Goal: Information Seeking & Learning: Learn about a topic

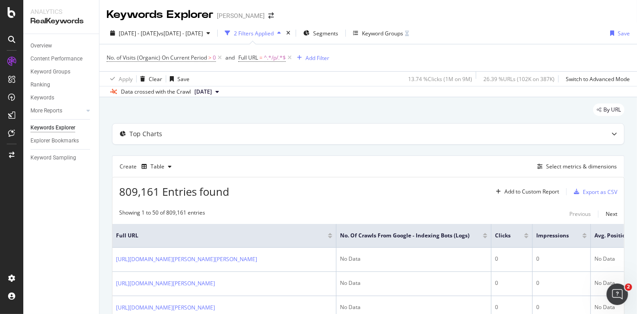
drag, startPoint x: 0, startPoint y: 0, endPoint x: 53, endPoint y: 209, distance: 216.0
click at [53, 209] on div "Overview Content Performance Keyword Groups Ranking Keywords More Reports Count…" at bounding box center [61, 174] width 76 height 280
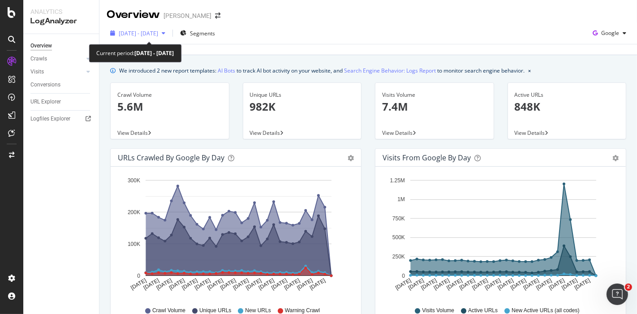
click at [158, 32] on span "2025 Jul. 12th - Aug. 10th" at bounding box center [138, 34] width 39 height 8
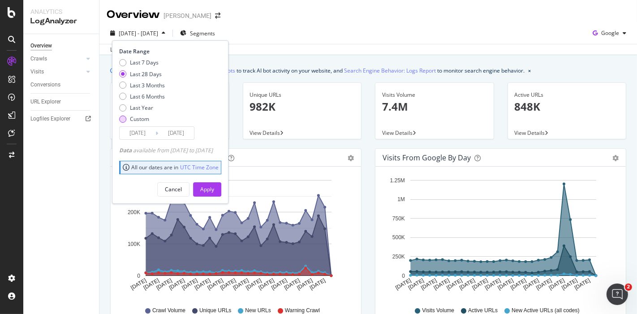
click at [129, 119] on div "Custom" at bounding box center [142, 119] width 46 height 8
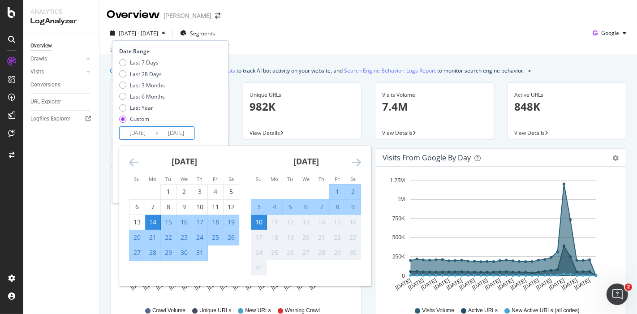
click at [135, 128] on input "2025/07/14" at bounding box center [138, 133] width 36 height 13
click at [135, 158] on icon "Move backward to switch to the previous month." at bounding box center [133, 162] width 9 height 11
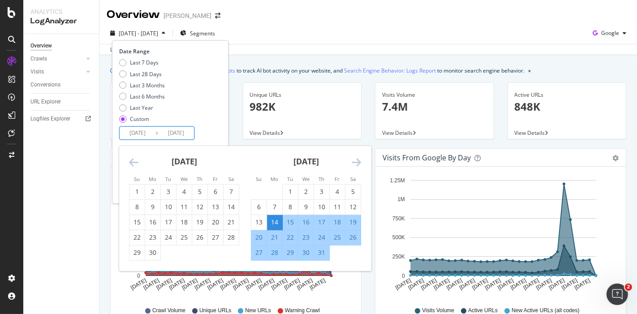
click at [135, 158] on icon "Move backward to switch to the previous month." at bounding box center [133, 162] width 9 height 11
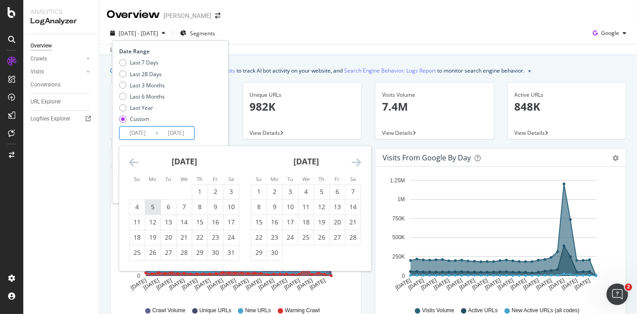
click at [156, 204] on div "5" at bounding box center [152, 207] width 15 height 9
type input "2025/05/05"
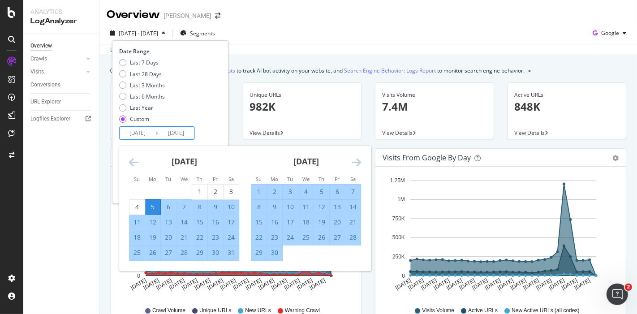
click at [353, 163] on icon "Move forward to switch to the next month." at bounding box center [356, 162] width 9 height 11
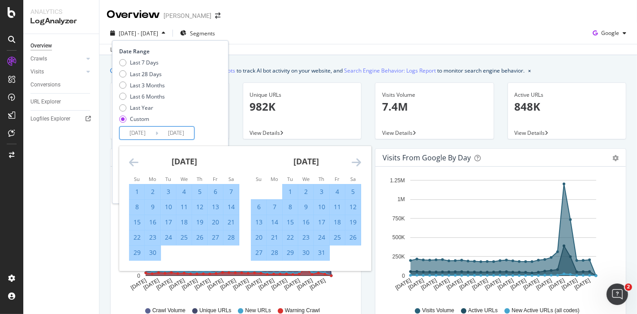
click at [260, 254] on div "27" at bounding box center [258, 252] width 15 height 9
type input "2025/07/27"
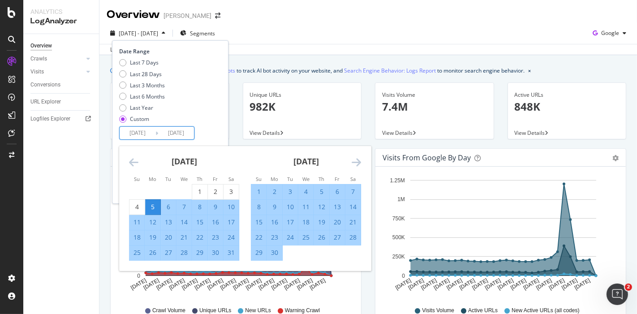
click at [137, 131] on input "2025/05/05" at bounding box center [138, 133] width 36 height 13
click at [131, 165] on icon "Move backward to switch to the previous month." at bounding box center [133, 162] width 9 height 11
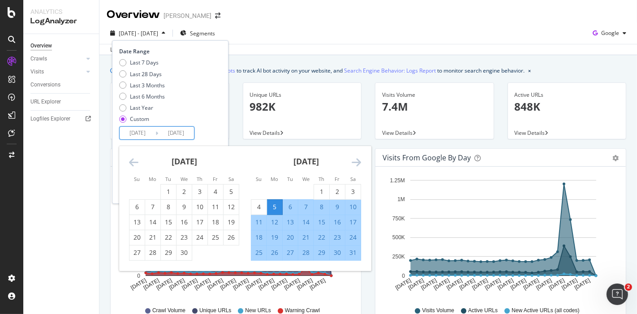
click at [358, 160] on icon "Move forward to switch to the next month." at bounding box center [356, 162] width 9 height 11
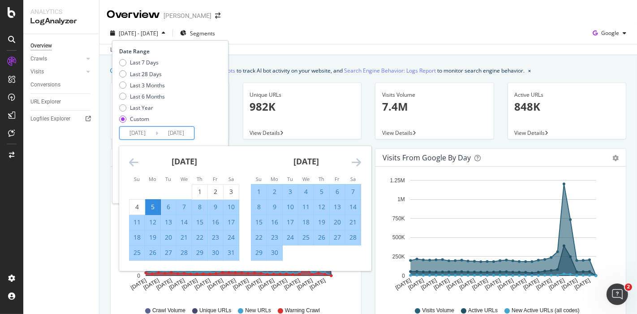
click at [130, 161] on icon "Move backward to switch to the previous month." at bounding box center [133, 162] width 9 height 11
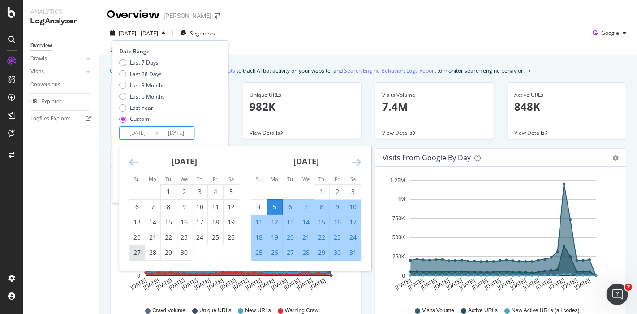
click at [133, 255] on div "27" at bounding box center [137, 252] width 15 height 9
type input "[DATE]"
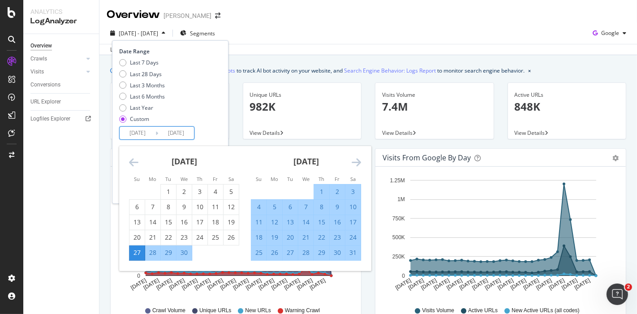
click at [360, 163] on icon "Move forward to switch to the next month." at bounding box center [356, 162] width 9 height 11
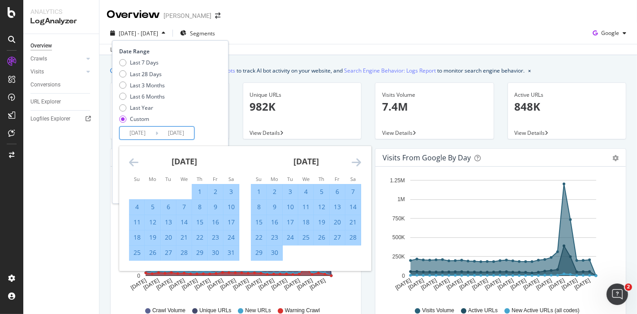
click at [360, 163] on icon "Move forward to switch to the next month." at bounding box center [356, 162] width 9 height 11
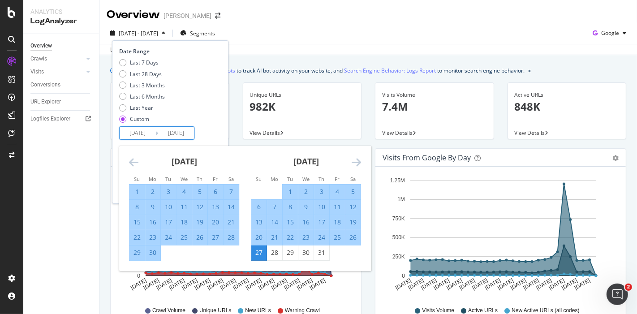
click at [354, 236] on div "26" at bounding box center [353, 237] width 15 height 9
type input "[DATE]"
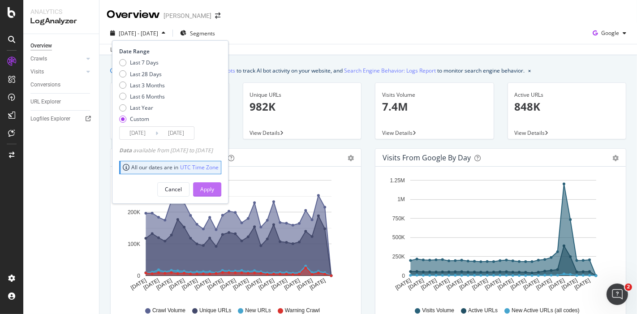
click at [214, 184] on div "Apply" at bounding box center [207, 189] width 14 height 13
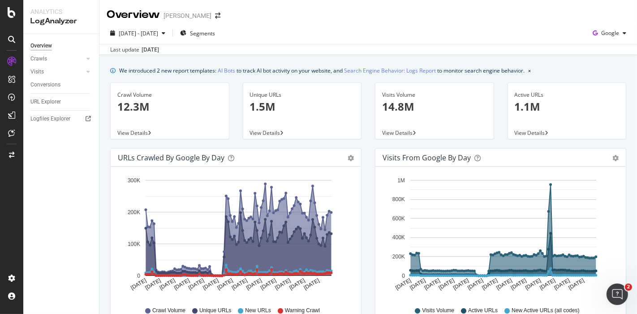
click at [257, 125] on div "Unique URLs 1.5M" at bounding box center [302, 104] width 105 height 43
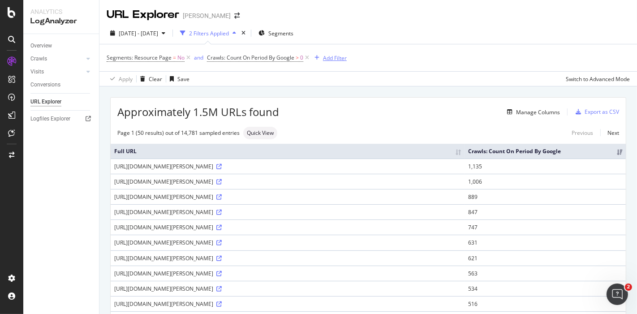
click at [322, 58] on div "button" at bounding box center [317, 57] width 12 height 5
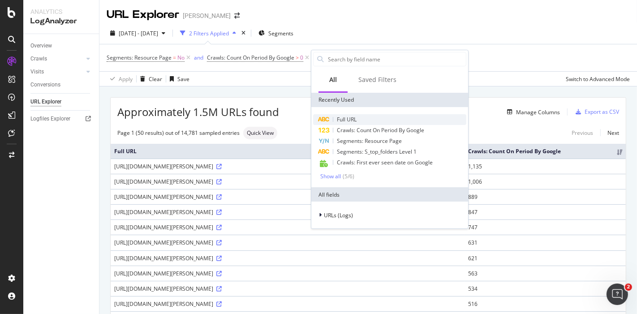
click at [338, 118] on span "Full URL" at bounding box center [347, 120] width 20 height 8
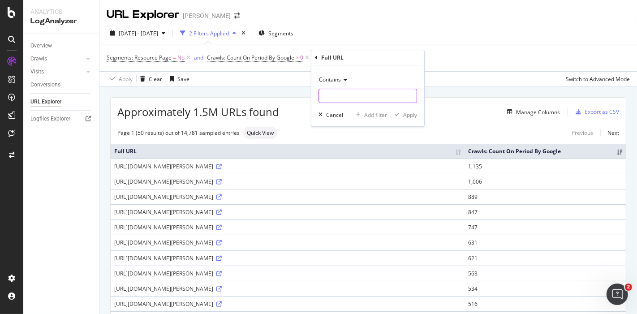
click at [348, 102] on input "text" at bounding box center [368, 96] width 98 height 14
type input "/p/"
click at [412, 114] on div "Apply" at bounding box center [410, 115] width 14 height 8
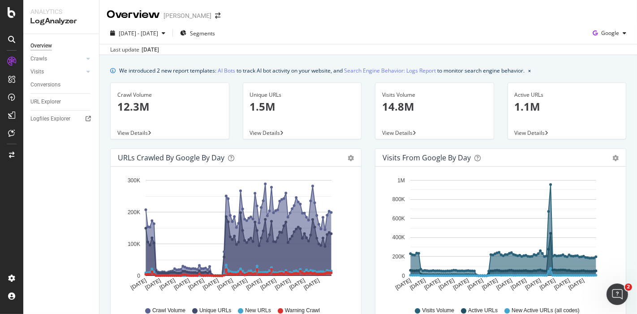
drag, startPoint x: 139, startPoint y: 132, endPoint x: 356, endPoint y: 23, distance: 242.8
click at [356, 23] on div "2025 Apr. 27th - Jul. 26th Segments Google Last update Aug. 10, 2025" at bounding box center [369, 38] width 538 height 33
click at [126, 120] on div "Crawl Volume 12.3M" at bounding box center [169, 104] width 105 height 43
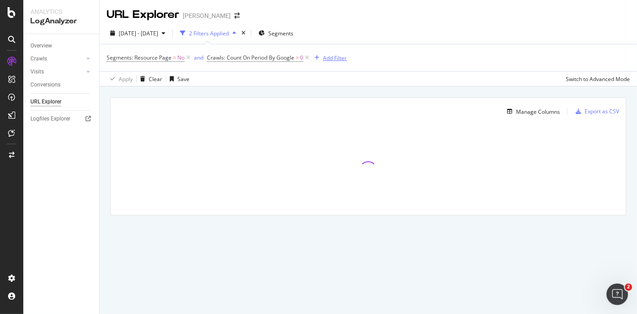
click at [329, 59] on div "Add Filter" at bounding box center [335, 58] width 24 height 8
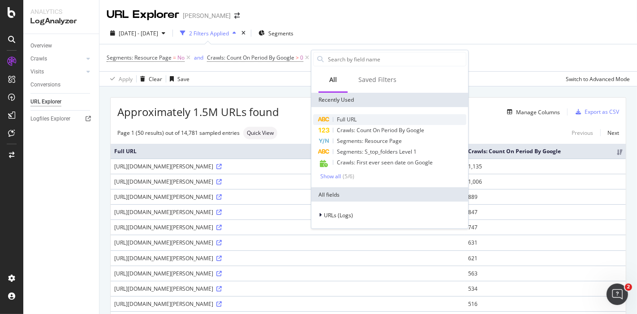
click at [346, 116] on span "Full URL" at bounding box center [347, 120] width 20 height 8
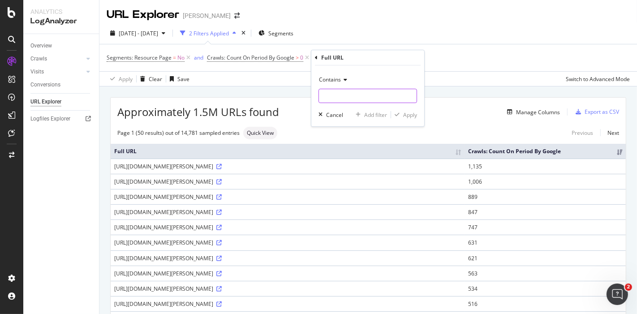
click at [346, 94] on input "text" at bounding box center [368, 96] width 98 height 14
type input "/p/"
click at [398, 115] on icon "button" at bounding box center [397, 114] width 5 height 5
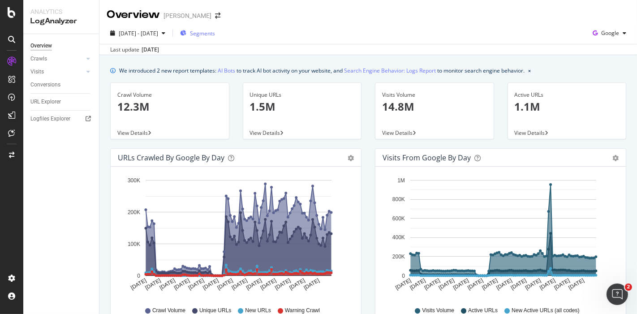
click at [215, 33] on span "Segments" at bounding box center [202, 34] width 25 height 8
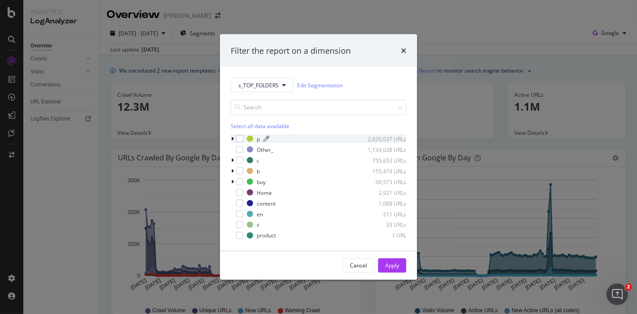
click at [251, 139] on div "modal" at bounding box center [250, 139] width 6 height 6
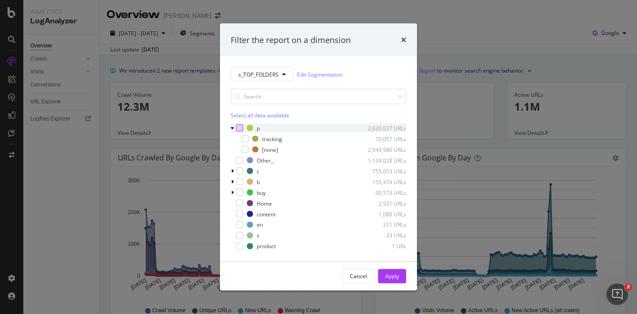
click at [237, 126] on div "modal" at bounding box center [239, 128] width 7 height 7
click at [388, 276] on div "Apply" at bounding box center [393, 277] width 14 height 8
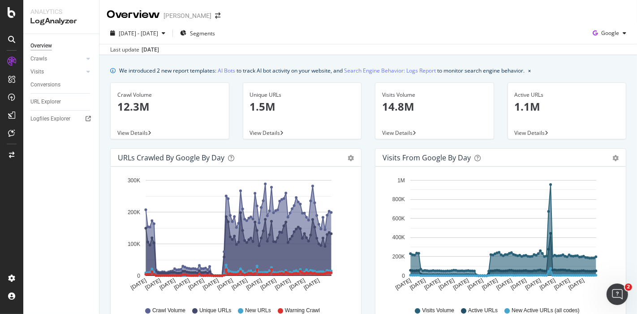
click at [398, 130] on span "View Details" at bounding box center [397, 133] width 30 height 8
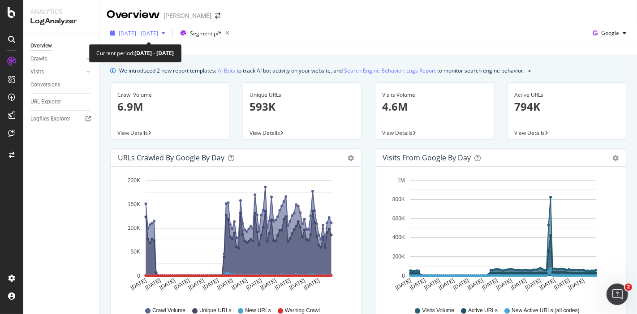
click at [169, 29] on div "[DATE] - [DATE]" at bounding box center [138, 32] width 62 height 13
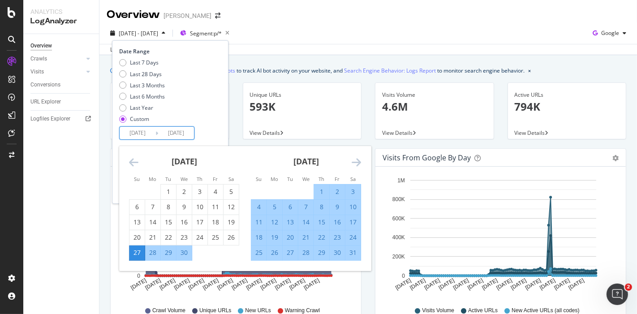
click at [142, 129] on input "[DATE]" at bounding box center [138, 133] width 36 height 13
click at [136, 133] on input "[DATE]" at bounding box center [138, 133] width 36 height 13
click at [134, 130] on input "[DATE]" at bounding box center [138, 133] width 36 height 13
click at [134, 161] on icon "Move backward to switch to the previous month." at bounding box center [133, 162] width 9 height 11
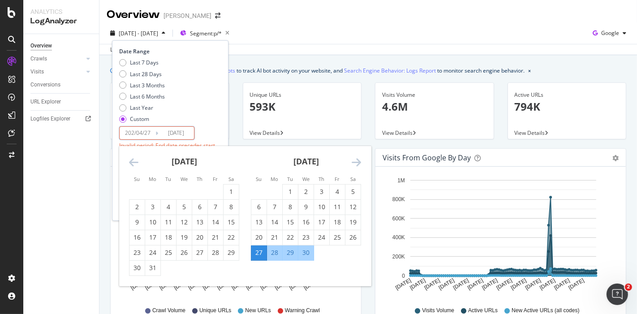
click at [134, 161] on icon "Move backward to switch to the previous month." at bounding box center [133, 162] width 9 height 11
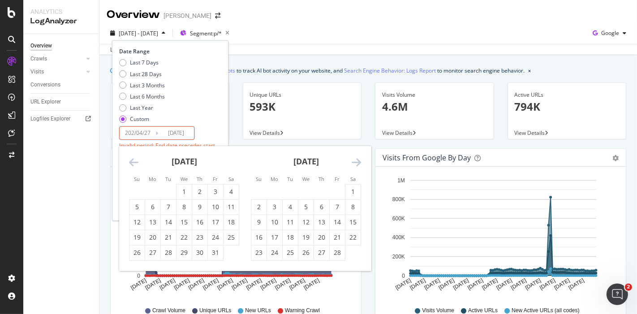
click at [134, 161] on icon "Move backward to switch to the previous month." at bounding box center [133, 162] width 9 height 11
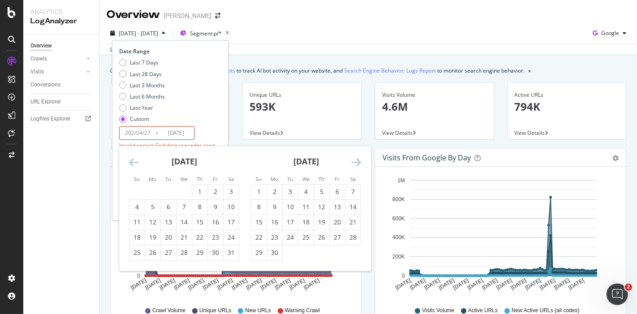
click at [134, 161] on icon "Move backward to switch to the previous month." at bounding box center [133, 162] width 9 height 11
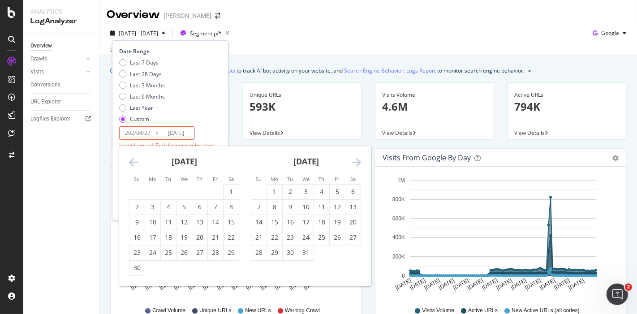
click at [134, 161] on icon "Move backward to switch to the previous month." at bounding box center [133, 162] width 9 height 11
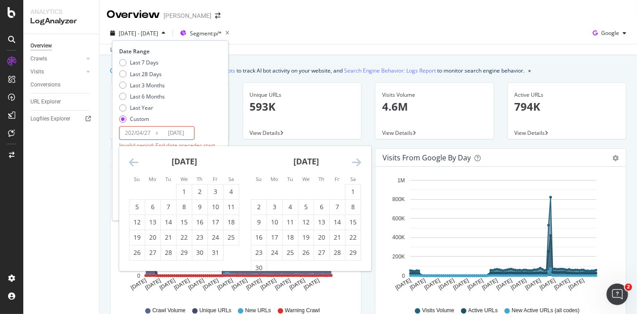
click at [134, 161] on icon "Move backward to switch to the previous month." at bounding box center [133, 162] width 9 height 11
click at [228, 238] on div "27" at bounding box center [231, 237] width 15 height 9
type input "2024/04/27"
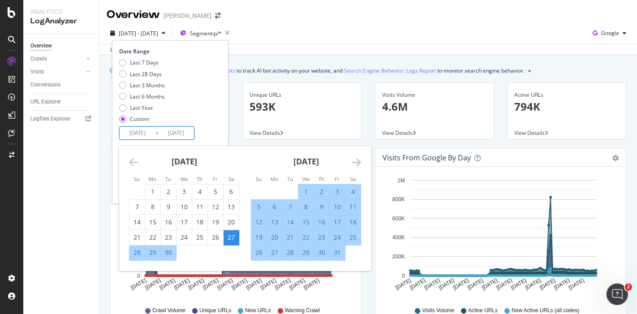
click at [354, 163] on icon "Move forward to switch to the next month." at bounding box center [356, 162] width 9 height 11
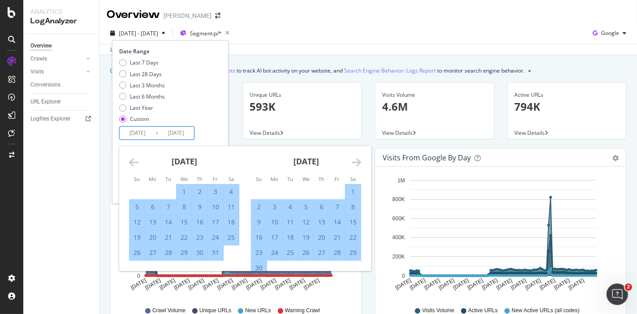
click at [354, 163] on icon "Move forward to switch to the next month." at bounding box center [356, 162] width 9 height 11
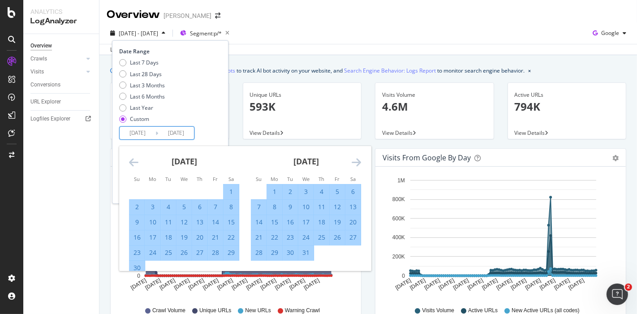
click at [337, 236] on div "26" at bounding box center [337, 237] width 15 height 9
type input "2024/07/26"
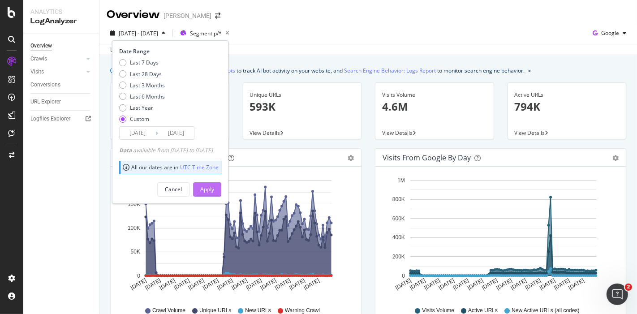
click at [214, 186] on div "Apply" at bounding box center [207, 190] width 14 height 8
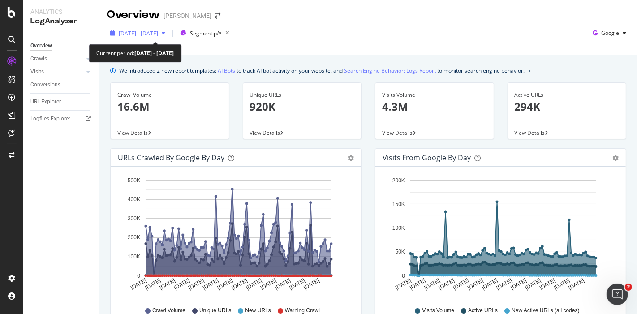
click at [169, 38] on div "2024 Apr. 27th - 2024 Jul. 26th" at bounding box center [138, 32] width 62 height 13
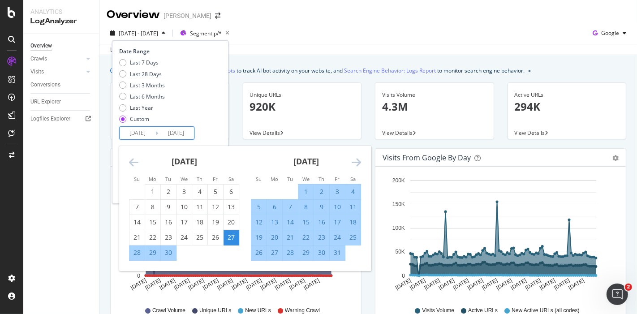
click at [140, 130] on input "2024/04/27" at bounding box center [138, 133] width 36 height 13
click at [353, 160] on icon "Move forward to switch to the next month." at bounding box center [356, 162] width 9 height 11
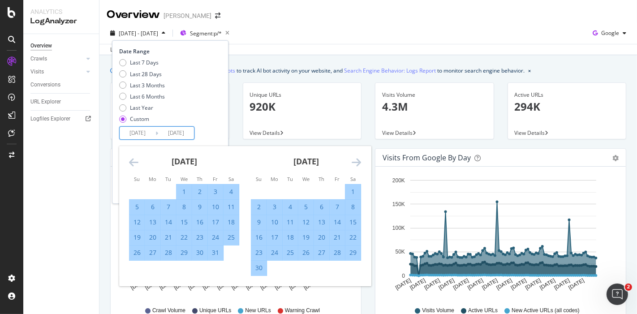
click at [353, 160] on icon "Move forward to switch to the next month." at bounding box center [356, 162] width 9 height 11
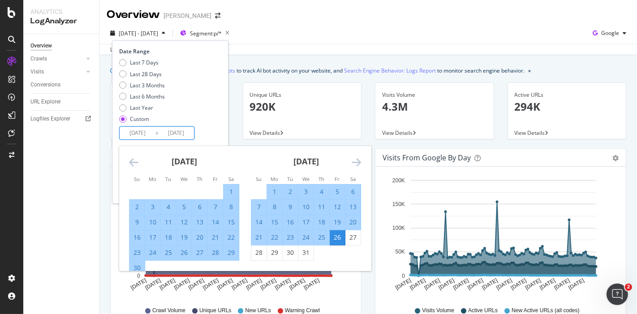
click at [231, 206] on div "8" at bounding box center [231, 207] width 15 height 9
type input "2024/06/08"
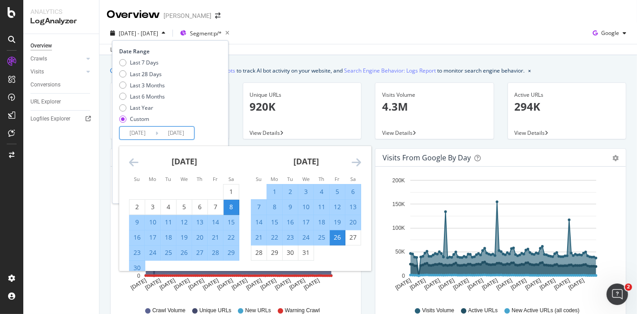
click at [360, 163] on icon "Move forward to switch to the next month." at bounding box center [356, 162] width 9 height 11
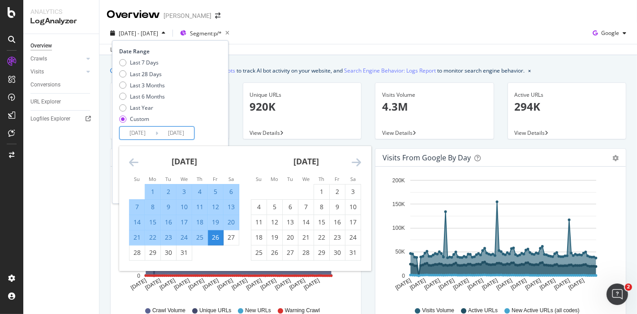
click at [360, 163] on icon "Move forward to switch to the next month." at bounding box center [356, 162] width 9 height 11
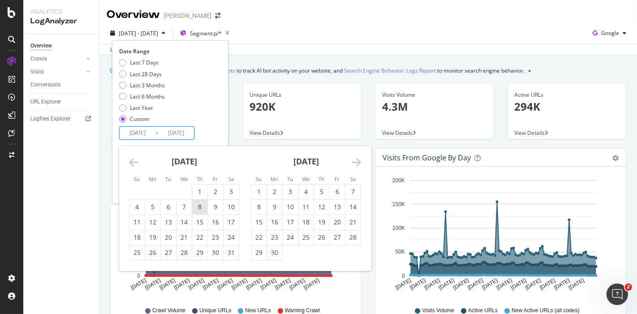
click at [197, 211] on div "8" at bounding box center [199, 207] width 15 height 9
type input "2024/08/08"
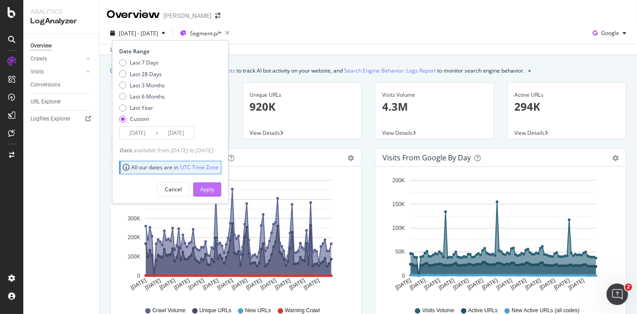
click at [214, 191] on div "Apply" at bounding box center [207, 190] width 14 height 8
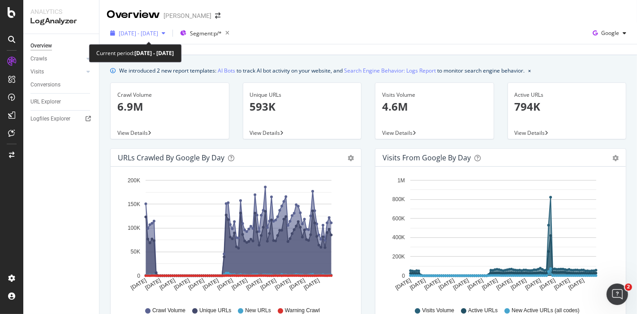
click at [158, 35] on span "[DATE] - [DATE]" at bounding box center [138, 34] width 39 height 8
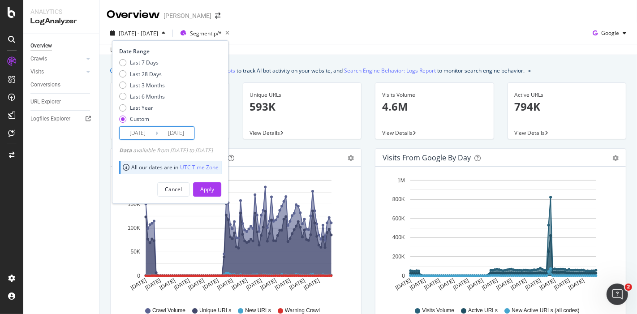
click at [143, 135] on input "[DATE]" at bounding box center [138, 133] width 36 height 13
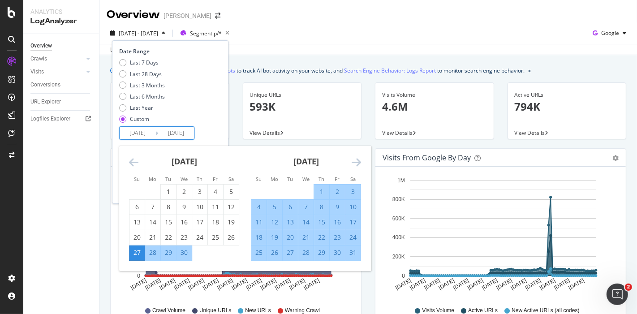
click at [358, 162] on icon "Move forward to switch to the next month." at bounding box center [356, 162] width 9 height 11
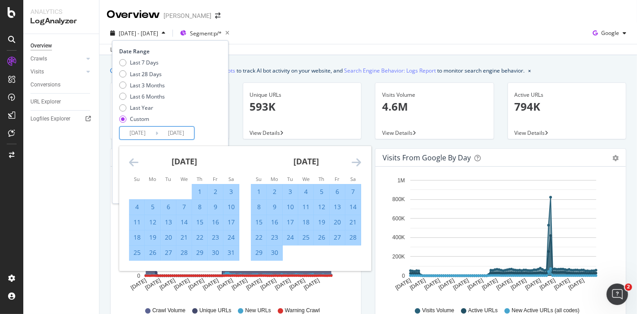
click at [358, 162] on icon "Move forward to switch to the next month." at bounding box center [356, 162] width 9 height 11
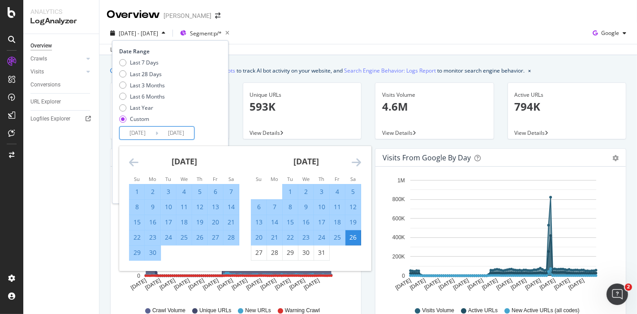
click at [134, 203] on div "8" at bounding box center [137, 207] width 15 height 9
type input "[DATE]"
click at [356, 161] on icon "Move forward to switch to the next month." at bounding box center [356, 162] width 9 height 11
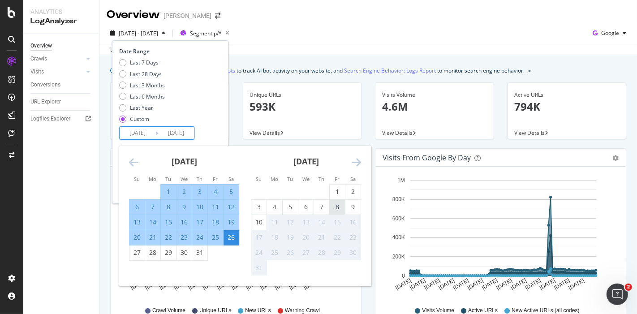
click at [337, 208] on div "8" at bounding box center [337, 207] width 15 height 9
type input "[DATE]"
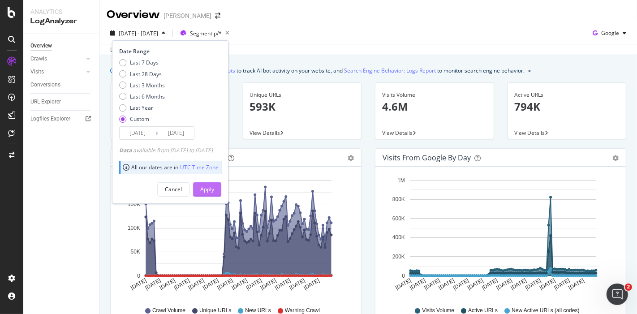
click at [214, 189] on div "Apply" at bounding box center [207, 190] width 14 height 8
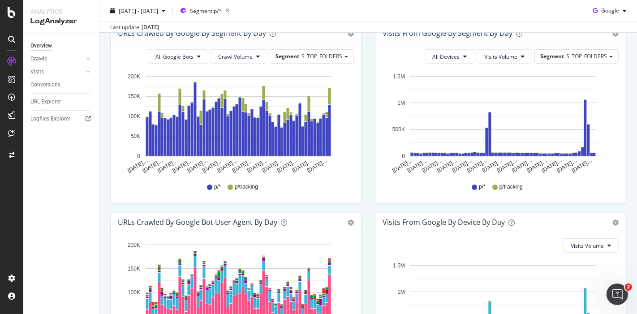
scroll to position [317, 0]
